Goal: Task Accomplishment & Management: Manage account settings

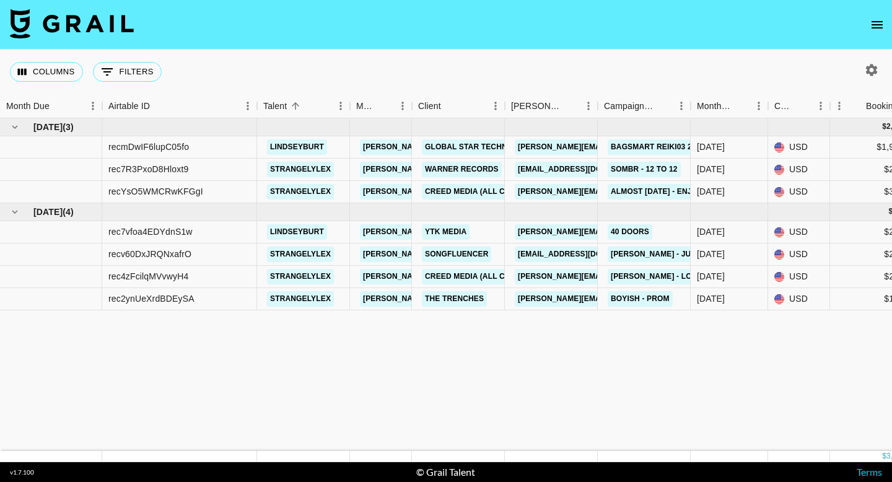
click at [878, 25] on icon "open drawer" at bounding box center [877, 24] width 11 height 7
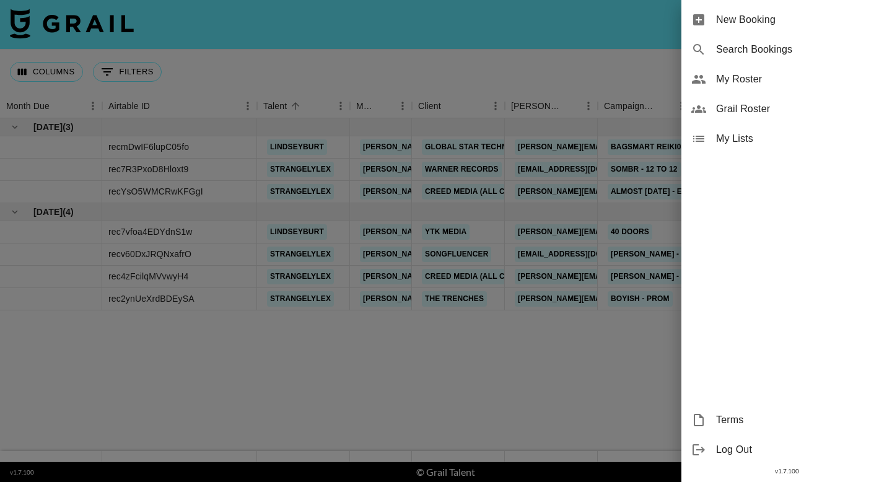
click at [747, 77] on span "My Roster" at bounding box center [799, 79] width 166 height 15
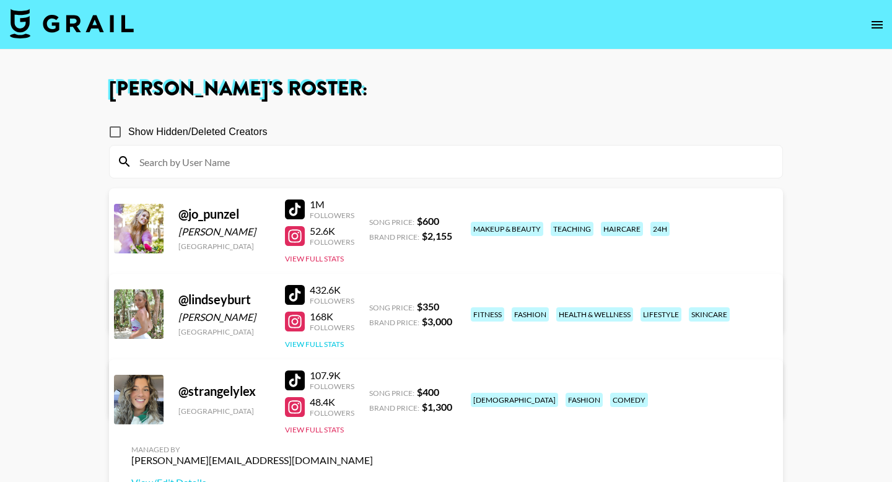
click at [325, 344] on button "View Full Stats" at bounding box center [314, 344] width 59 height 9
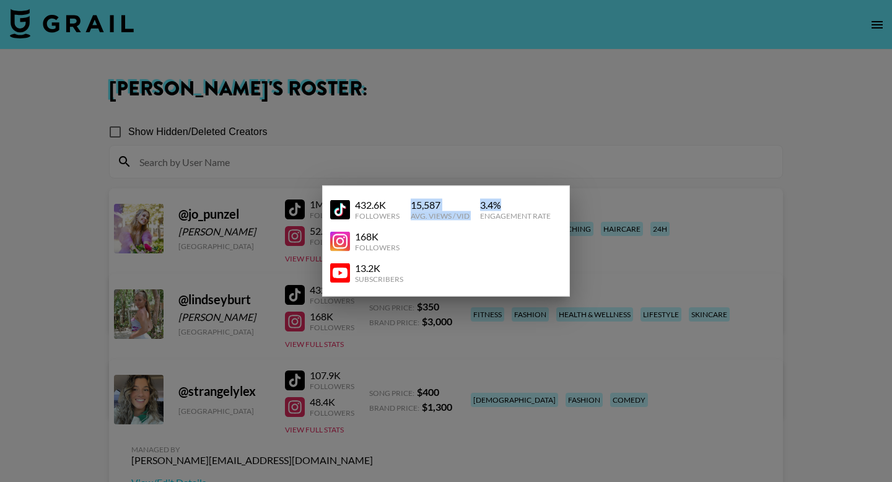
drag, startPoint x: 411, startPoint y: 203, endPoint x: 504, endPoint y: 199, distance: 92.4
click at [505, 200] on div "432.6K Followers 15,587 Avg. Views / Vid 3.4 % Engagement Rate" at bounding box center [446, 210] width 232 height 32
click at [636, 131] on div at bounding box center [446, 241] width 892 height 482
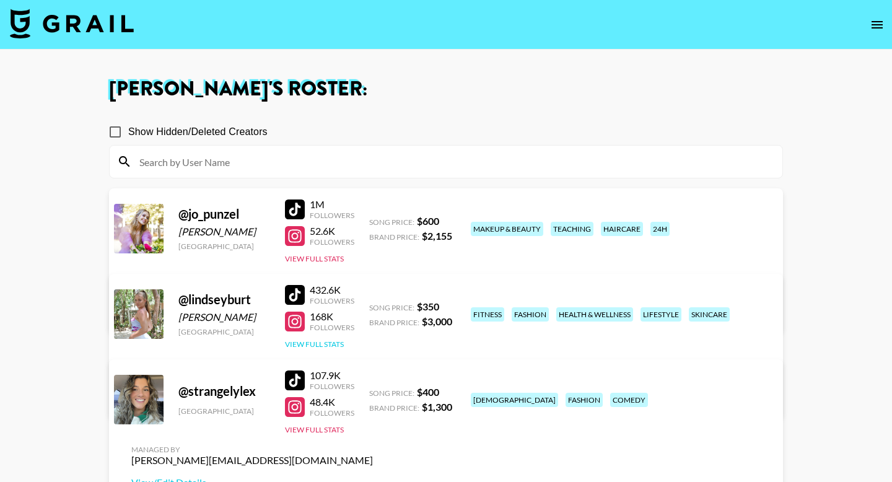
click at [338, 346] on button "View Full Stats" at bounding box center [314, 344] width 59 height 9
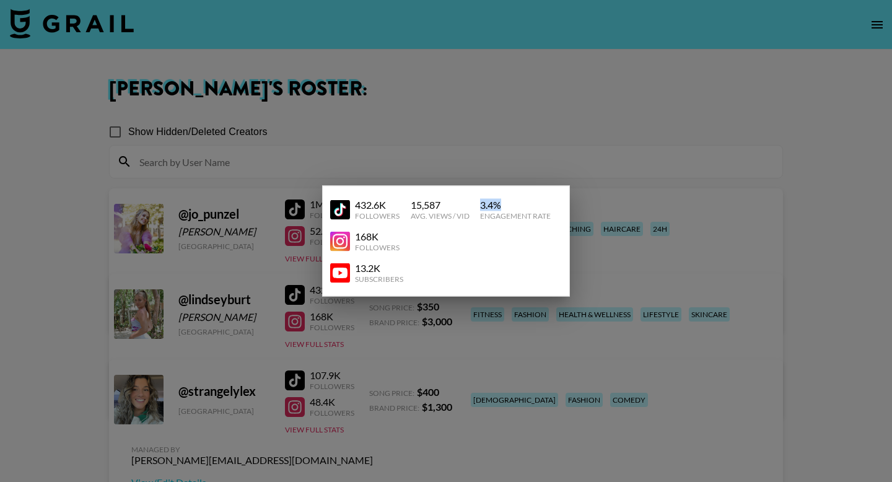
drag, startPoint x: 499, startPoint y: 204, endPoint x: 478, endPoint y: 204, distance: 21.1
click at [478, 204] on div "432.6K Followers 15,587 Avg. Views / Vid 3.4 % Engagement Rate" at bounding box center [446, 210] width 232 height 32
copy div "3.4 %"
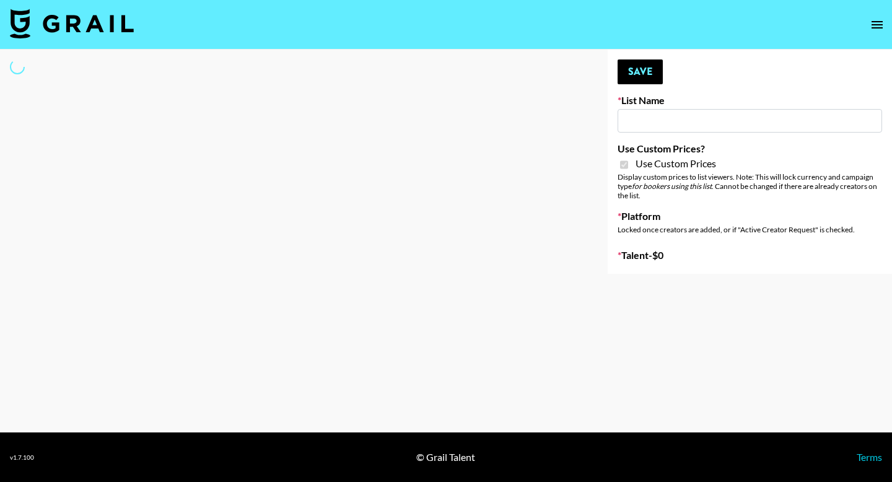
type input "Redence Beauty"
checkbox input "true"
select select "Brand"
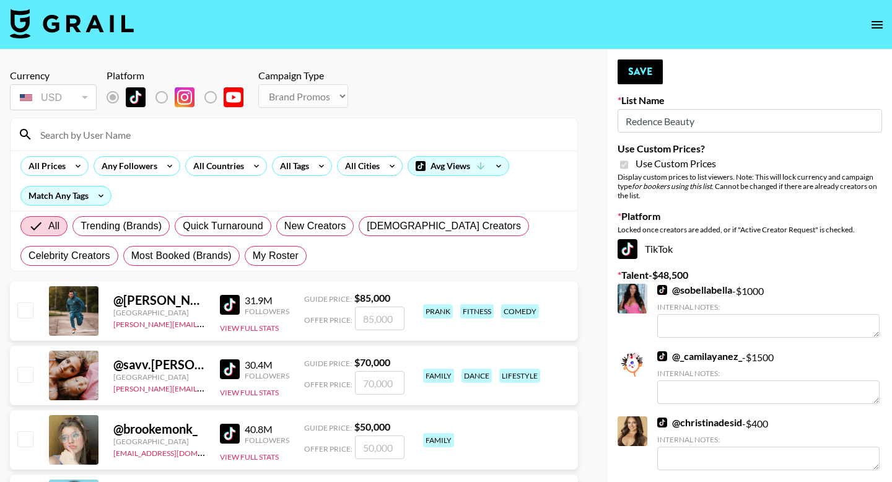
click at [275, 256] on span "My Roster" at bounding box center [276, 255] width 46 height 15
click at [253, 256] on input "My Roster" at bounding box center [253, 256] width 0 height 0
radio input "true"
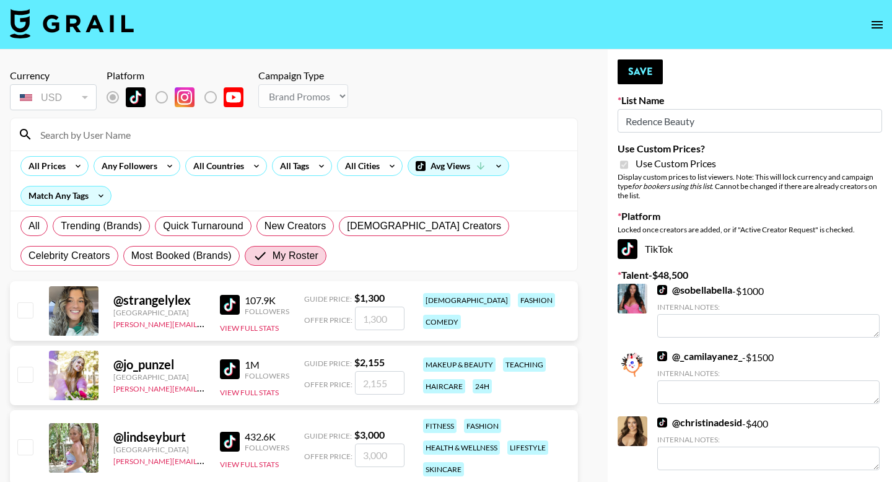
click at [27, 374] on input "checkbox" at bounding box center [24, 374] width 15 height 15
checkbox input "true"
click at [397, 383] on input "2155" at bounding box center [380, 383] width 50 height 24
type input "2000"
click at [639, 74] on button "Save" at bounding box center [640, 71] width 45 height 25
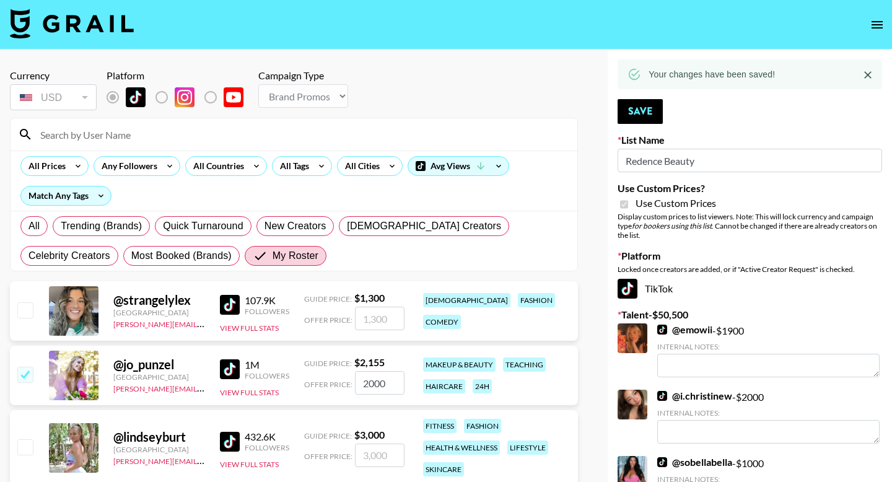
click at [388, 456] on input "number" at bounding box center [380, 456] width 50 height 24
checkbox input "true"
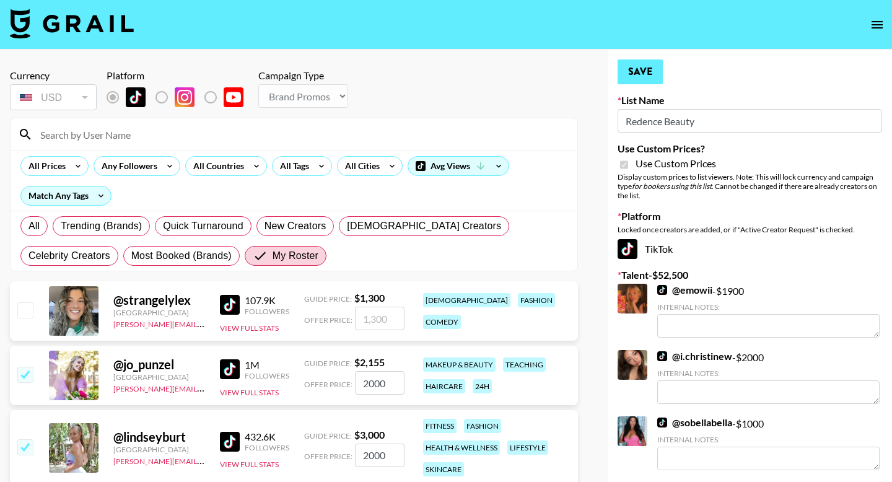
type input "2000"
click at [659, 68] on button "Save" at bounding box center [640, 71] width 45 height 25
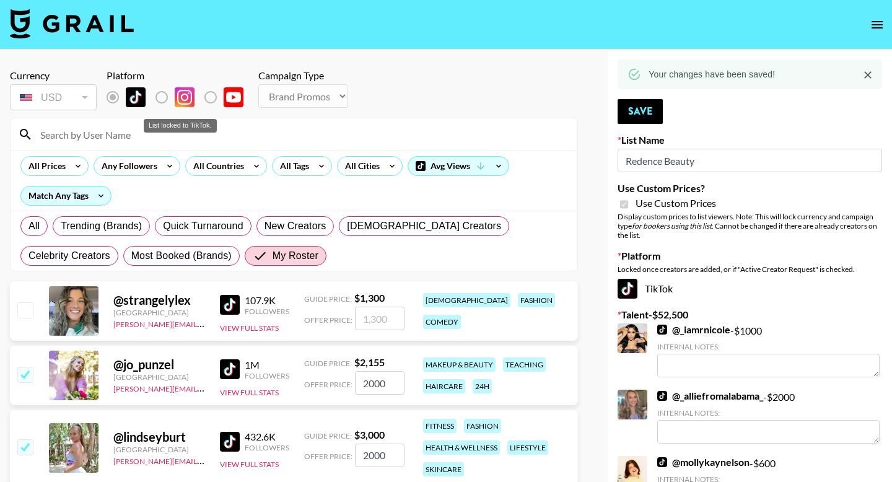
click at [164, 98] on label "List locked to TikTok." at bounding box center [172, 97] width 46 height 26
